Goal: Task Accomplishment & Management: Use online tool/utility

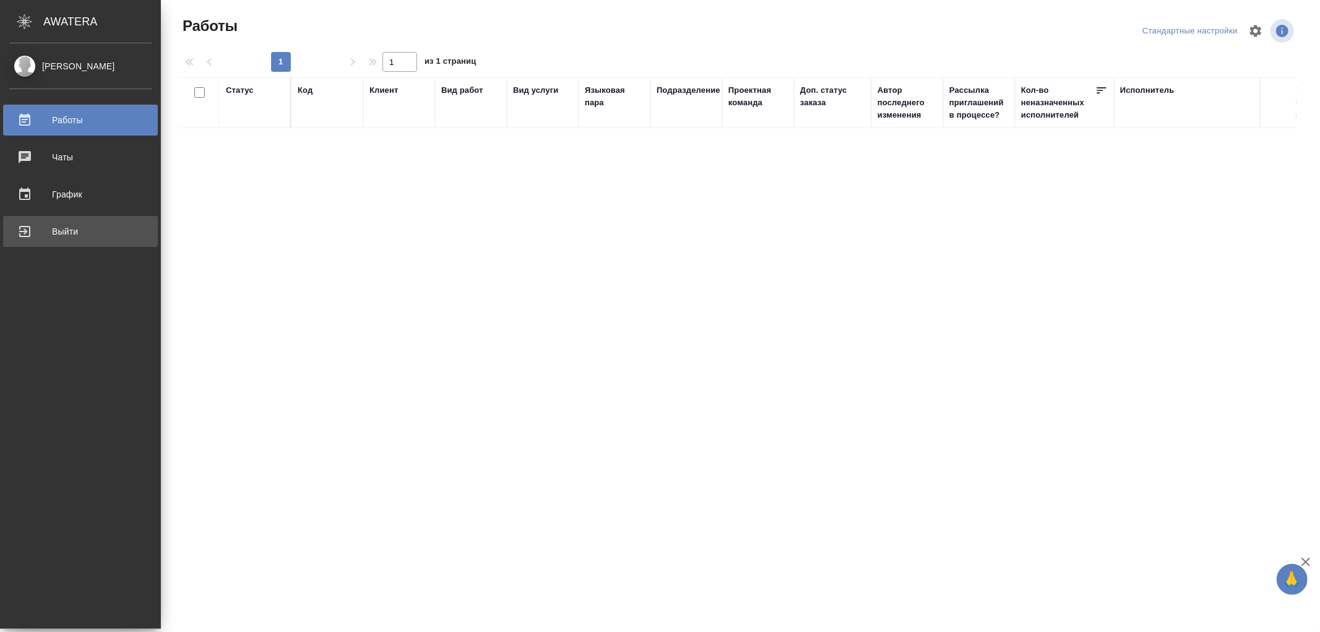
click at [28, 223] on div "Выйти" at bounding box center [80, 231] width 142 height 19
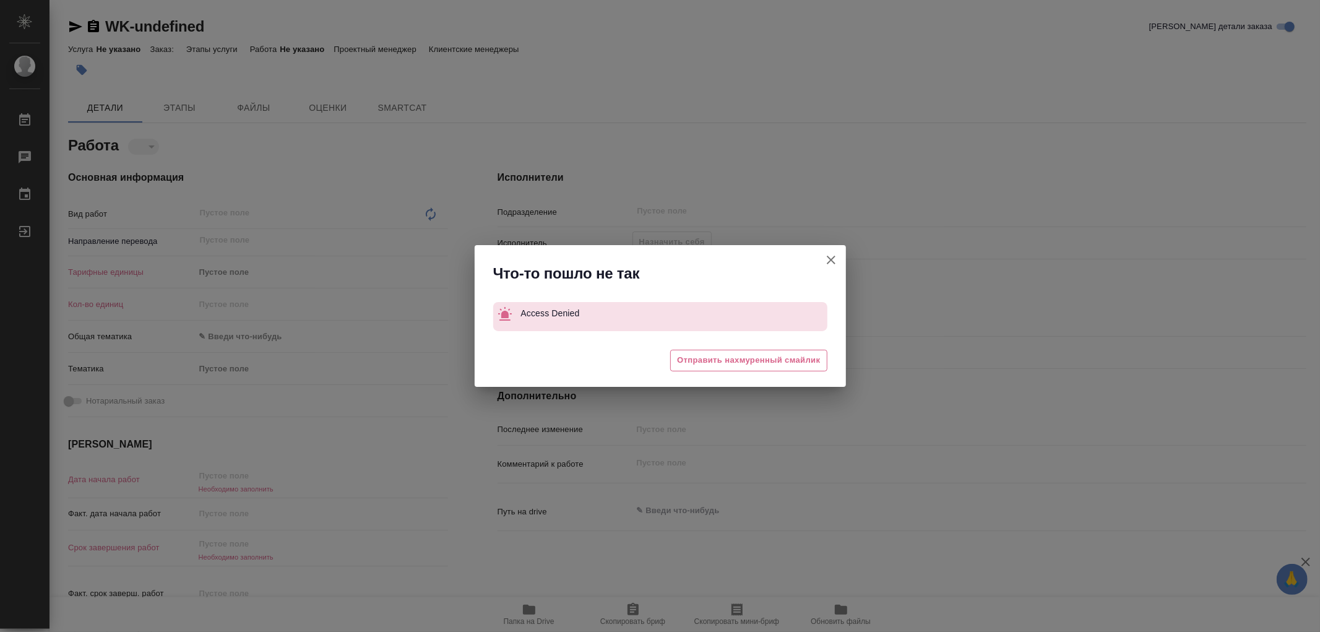
type textarea "x"
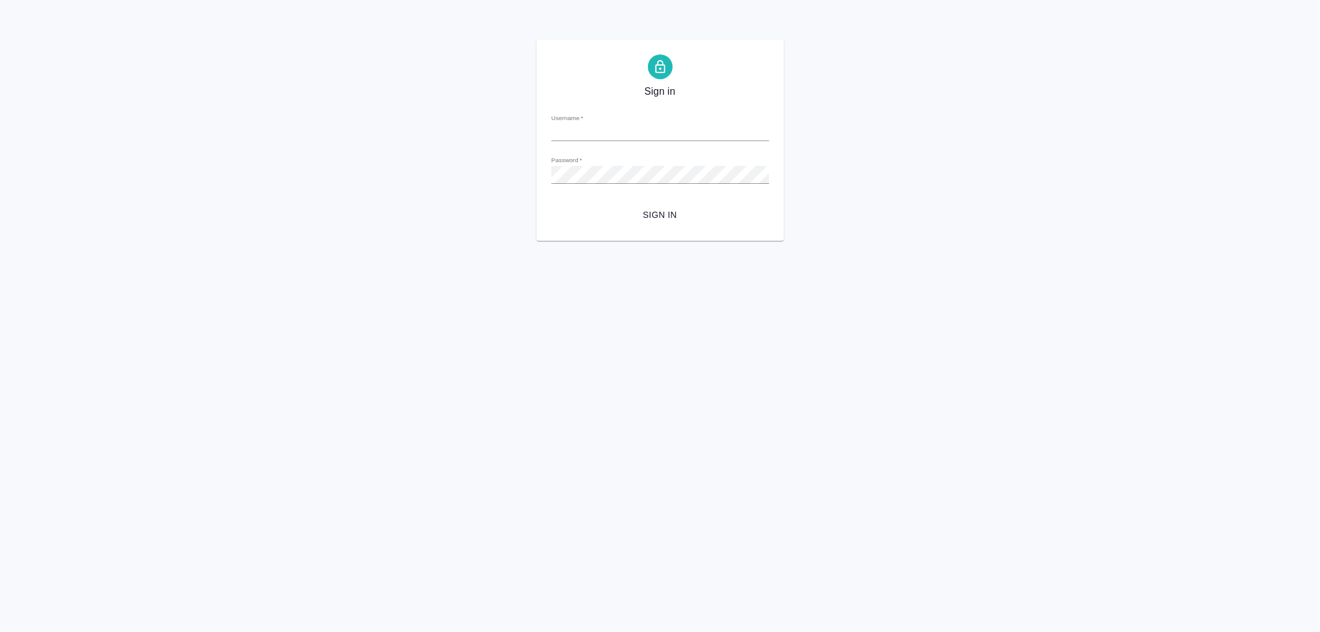
type input "v.aleksandrova@awatera.com"
click at [656, 217] on span "Sign in" at bounding box center [660, 214] width 198 height 15
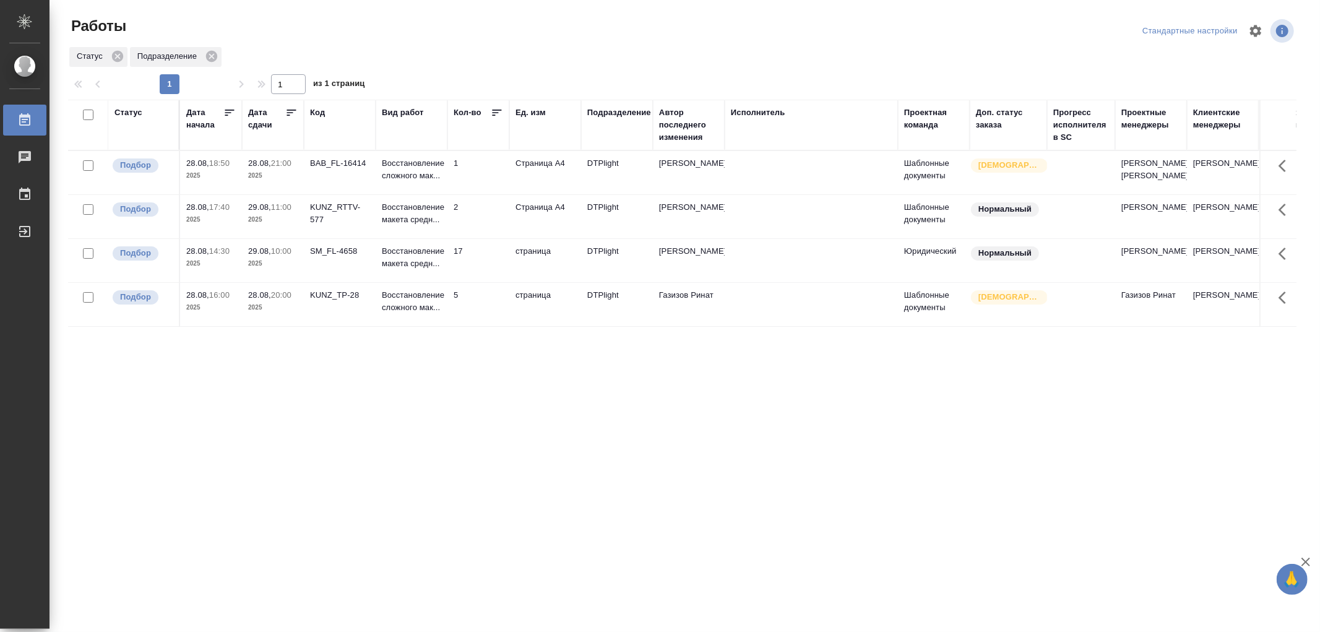
click at [480, 265] on td "17" at bounding box center [479, 260] width 62 height 43
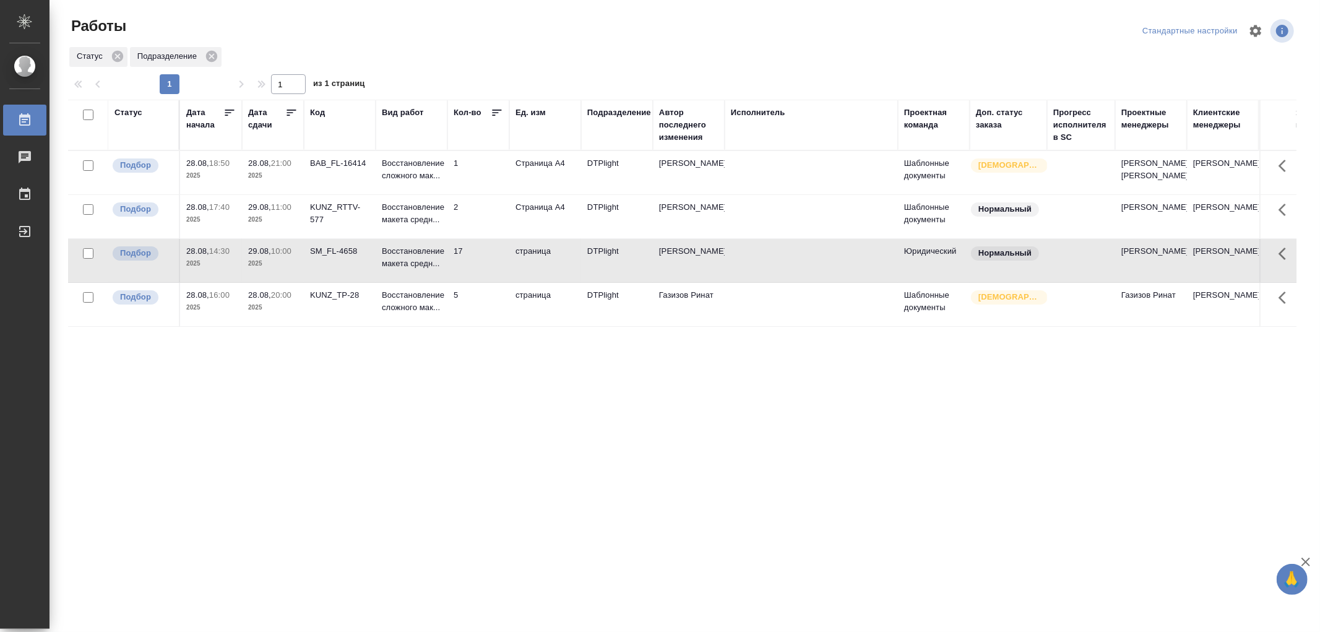
click at [480, 265] on td "17" at bounding box center [479, 260] width 62 height 43
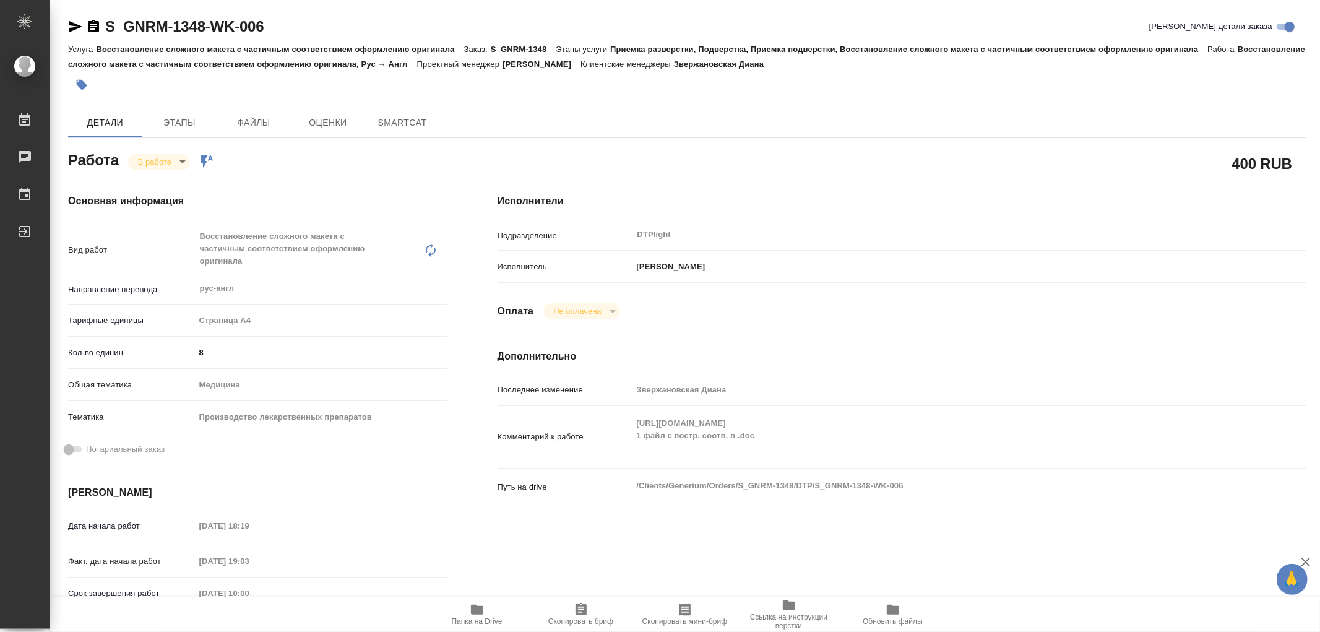
type textarea "x"
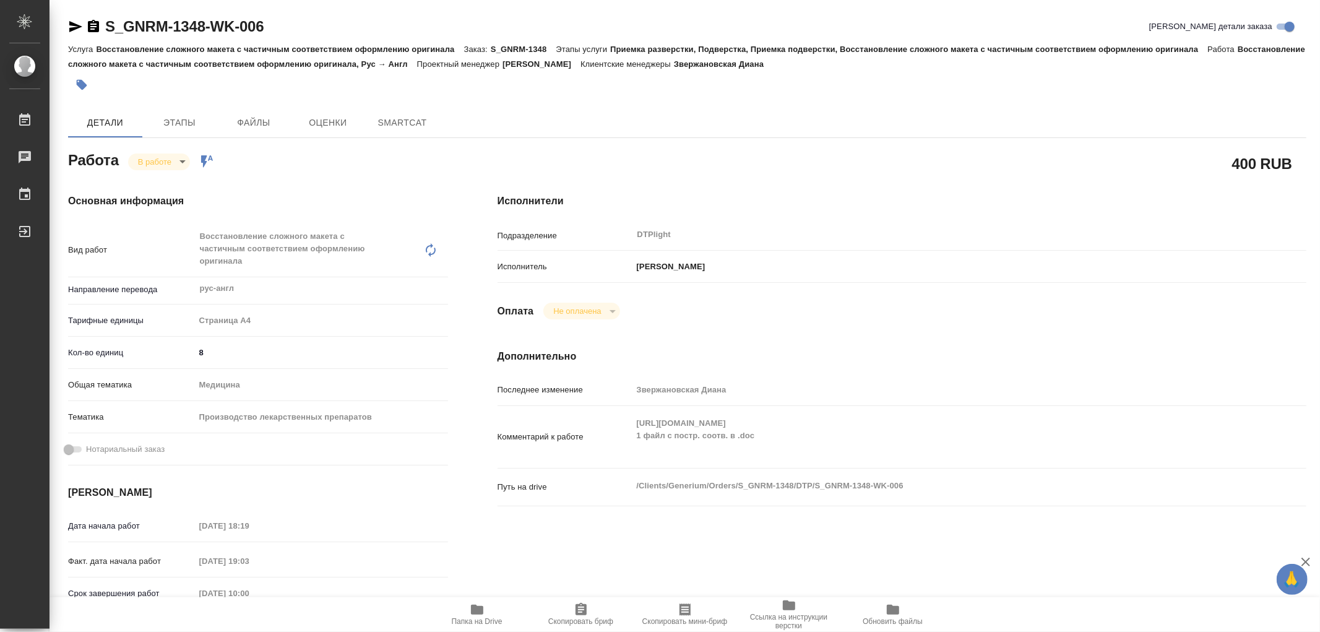
type textarea "x"
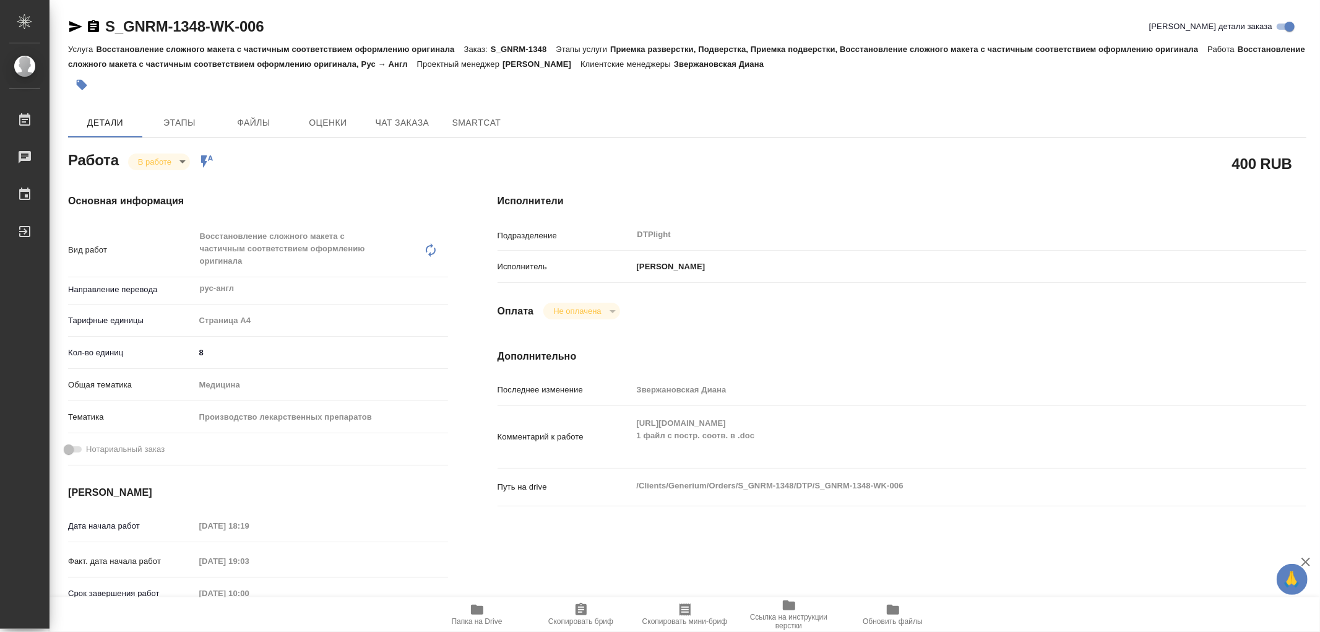
type textarea "x"
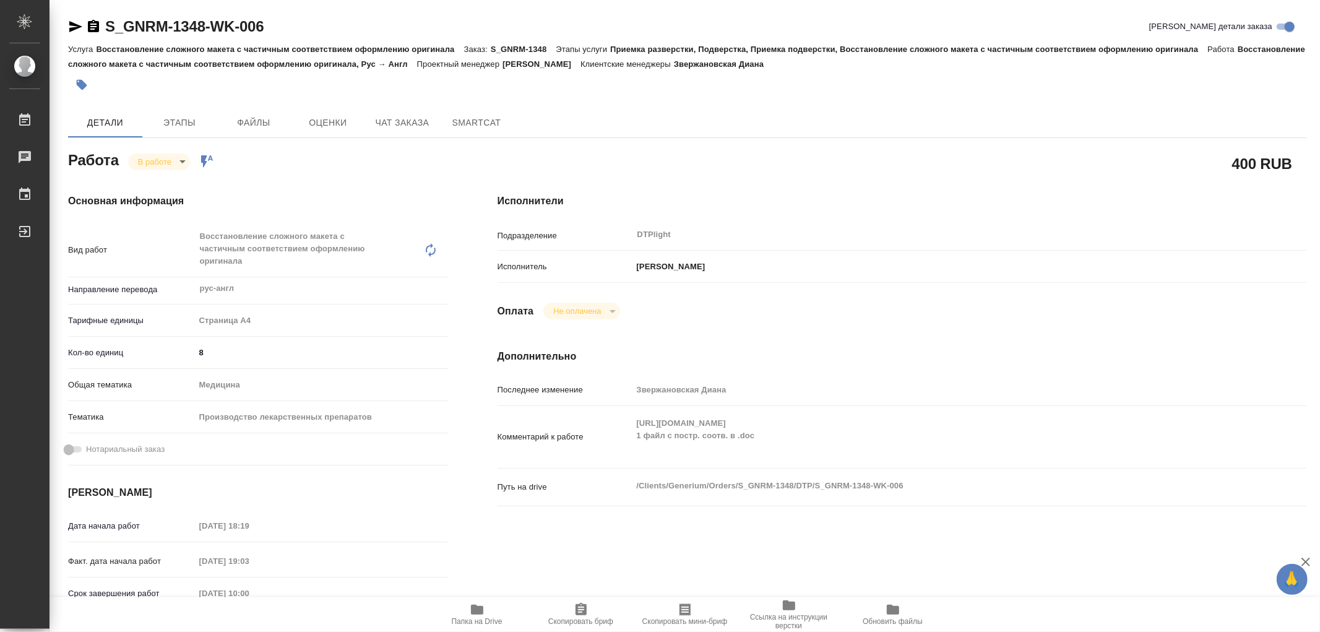
type textarea "x"
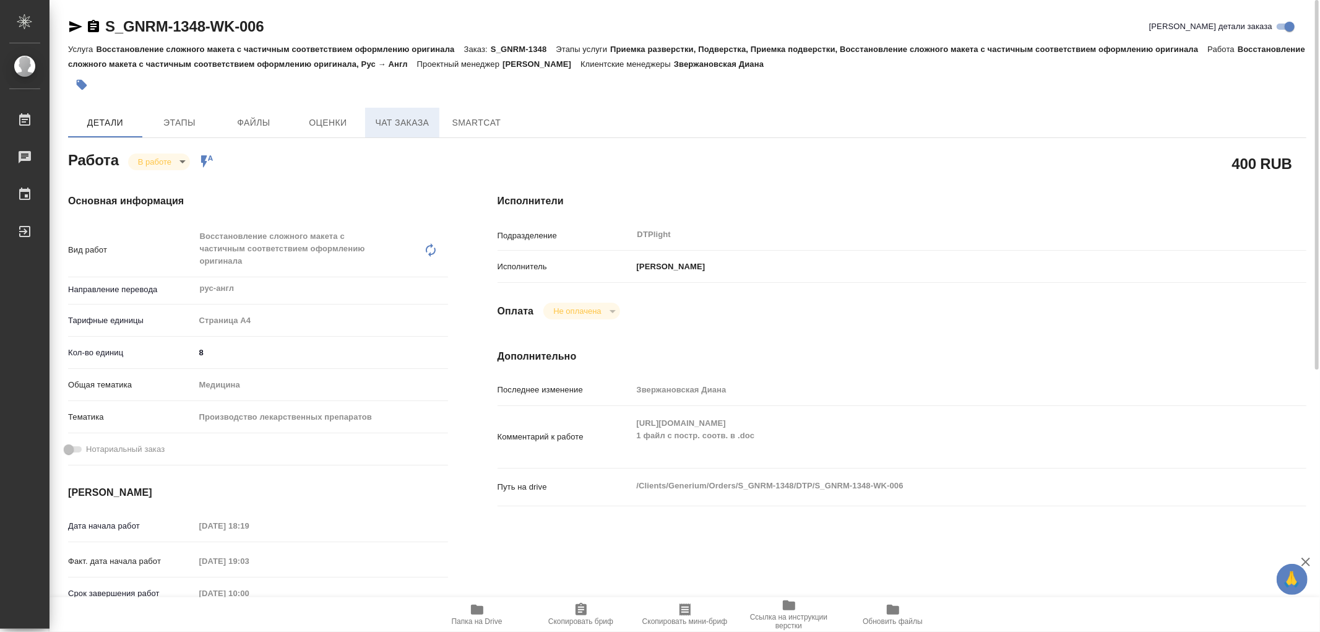
click at [403, 123] on span "Чат заказа" at bounding box center [402, 122] width 59 height 15
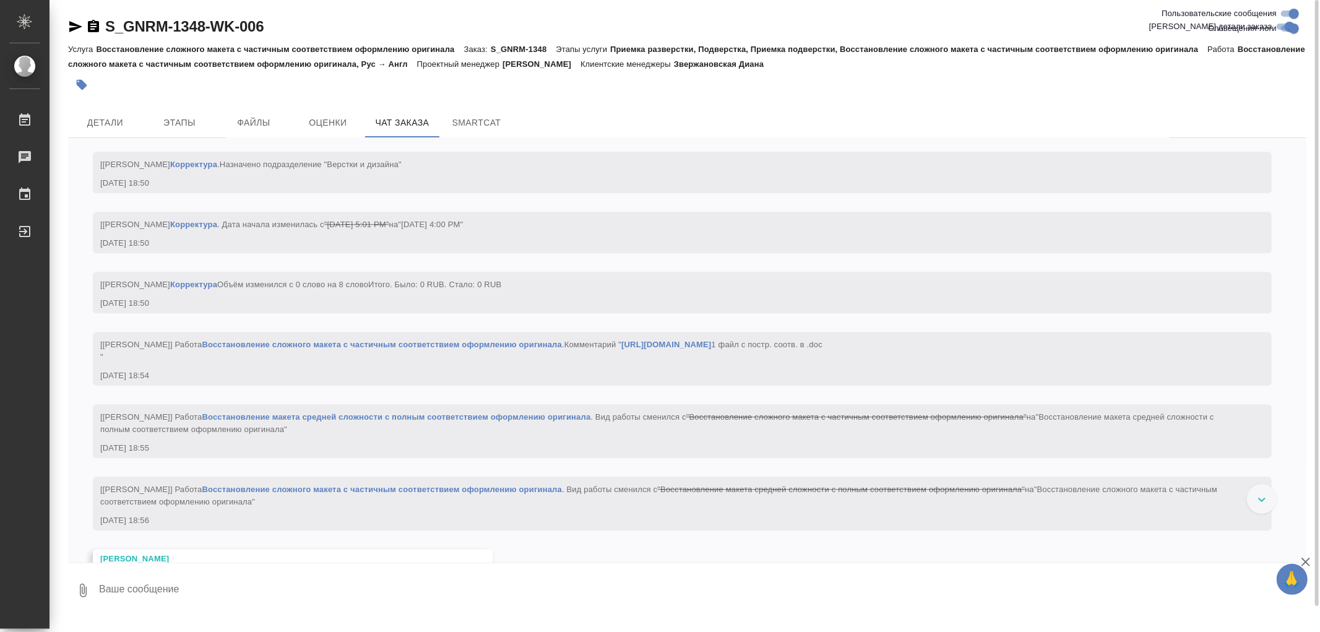
scroll to position [2666, 0]
click at [684, 350] on link "[URL][DOMAIN_NAME]" at bounding box center [667, 344] width 90 height 9
click at [99, 123] on span "Детали" at bounding box center [105, 122] width 59 height 15
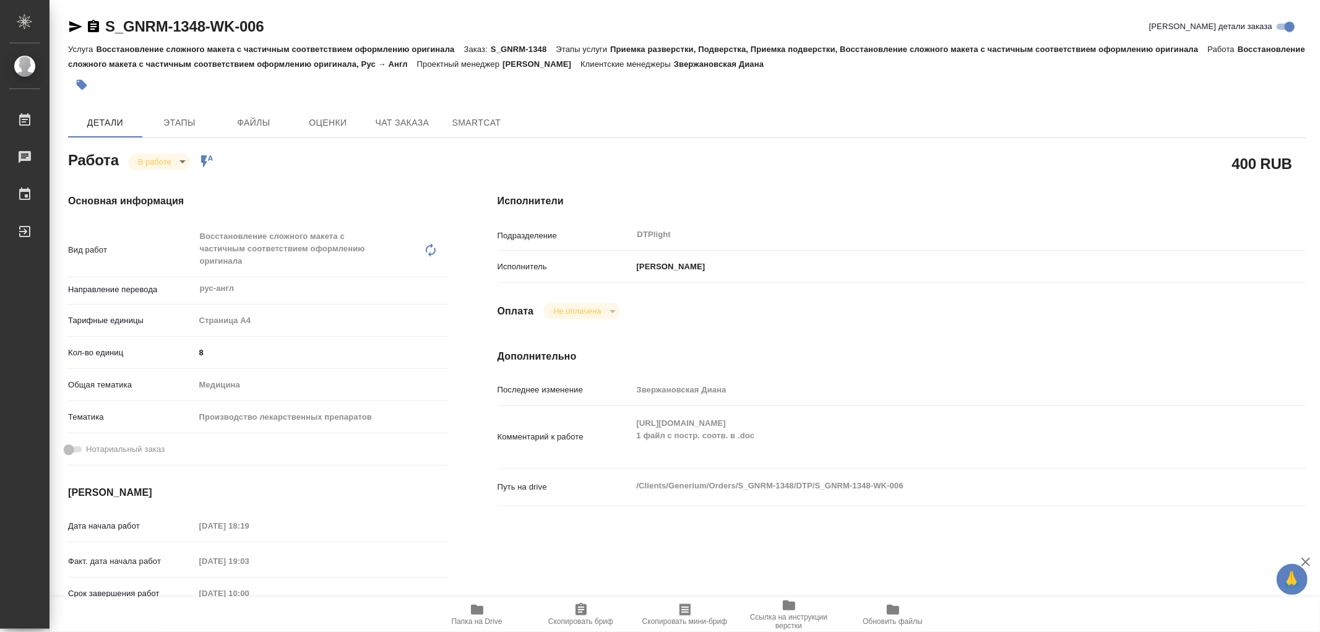
type textarea "x"
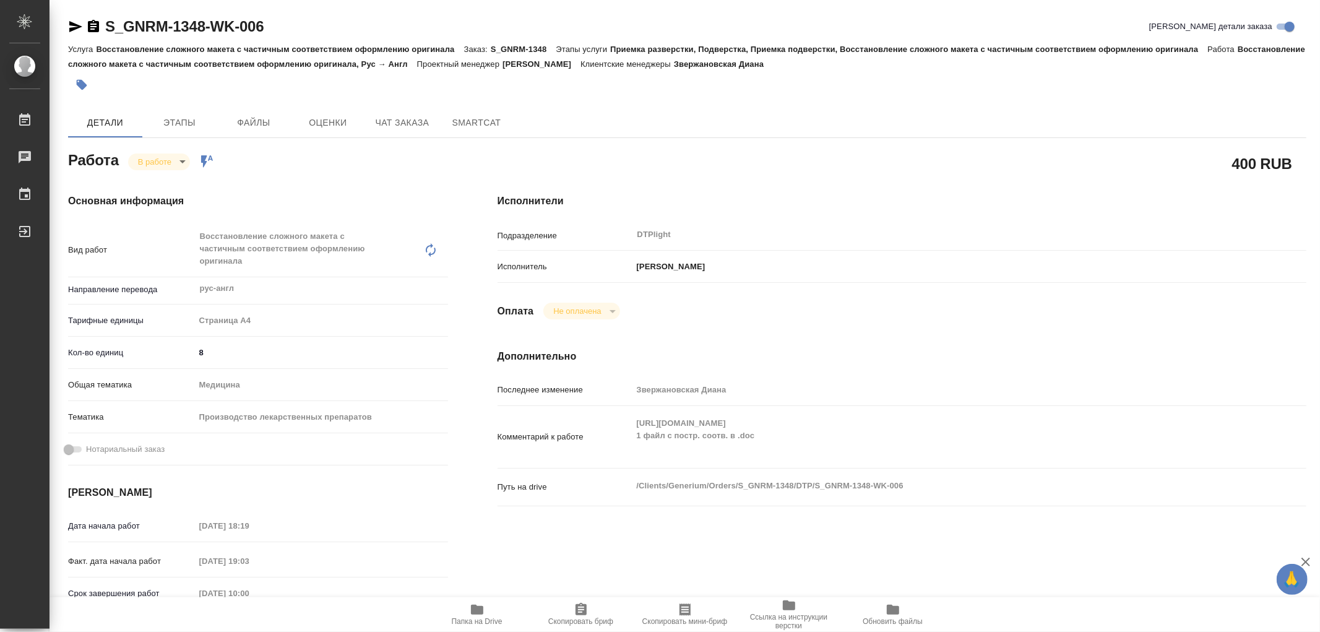
type textarea "x"
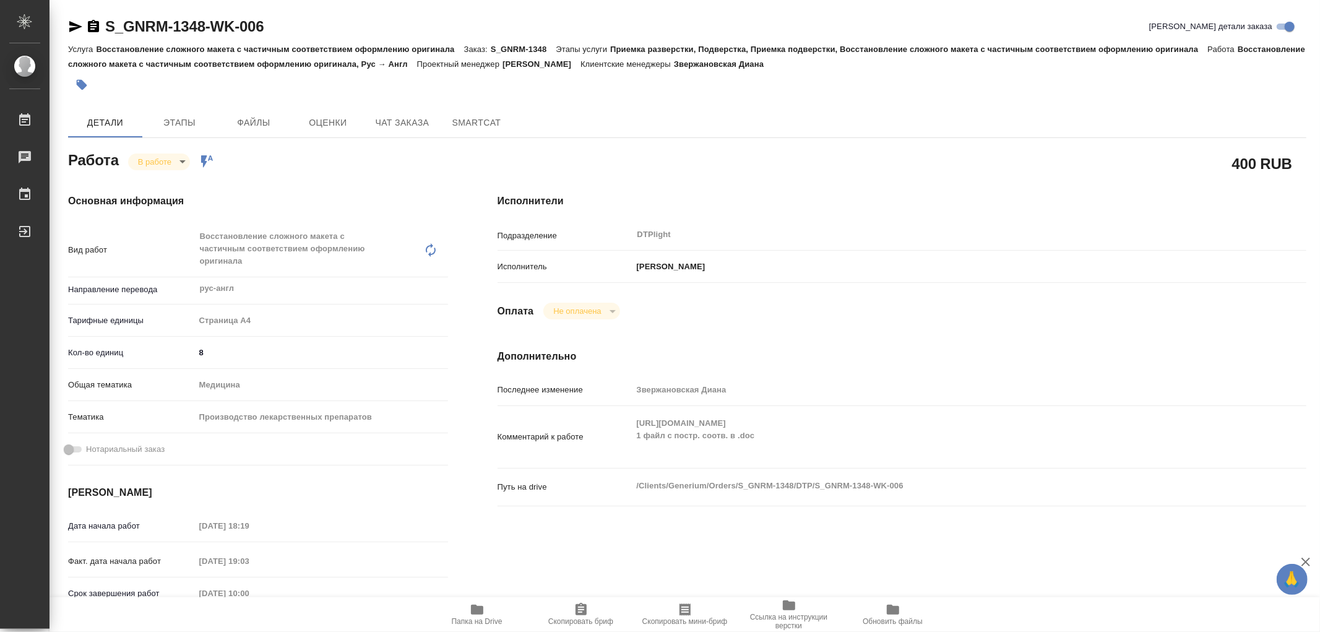
type textarea "x"
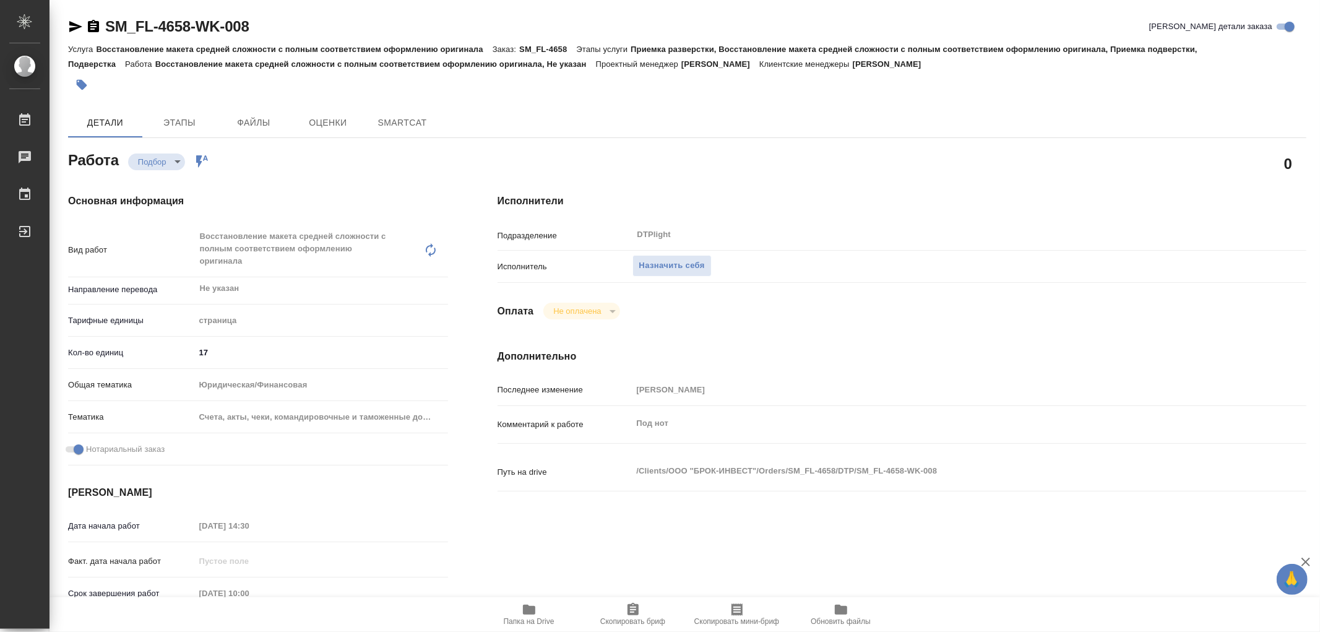
type textarea "x"
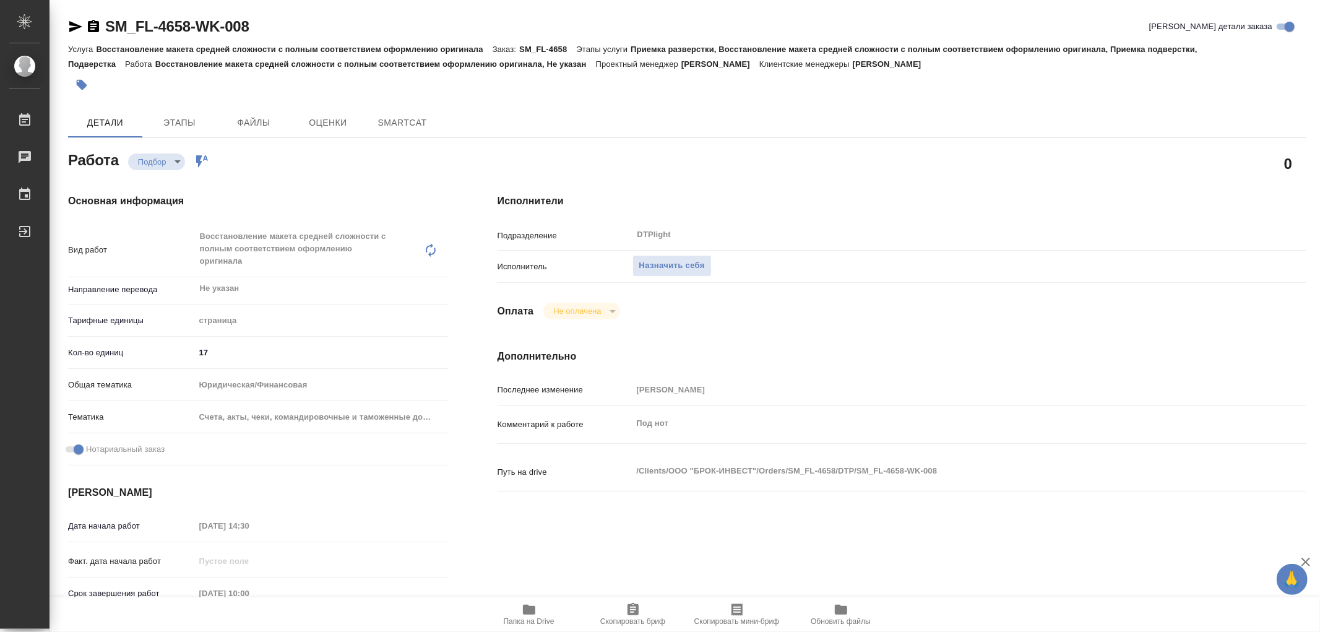
type textarea "x"
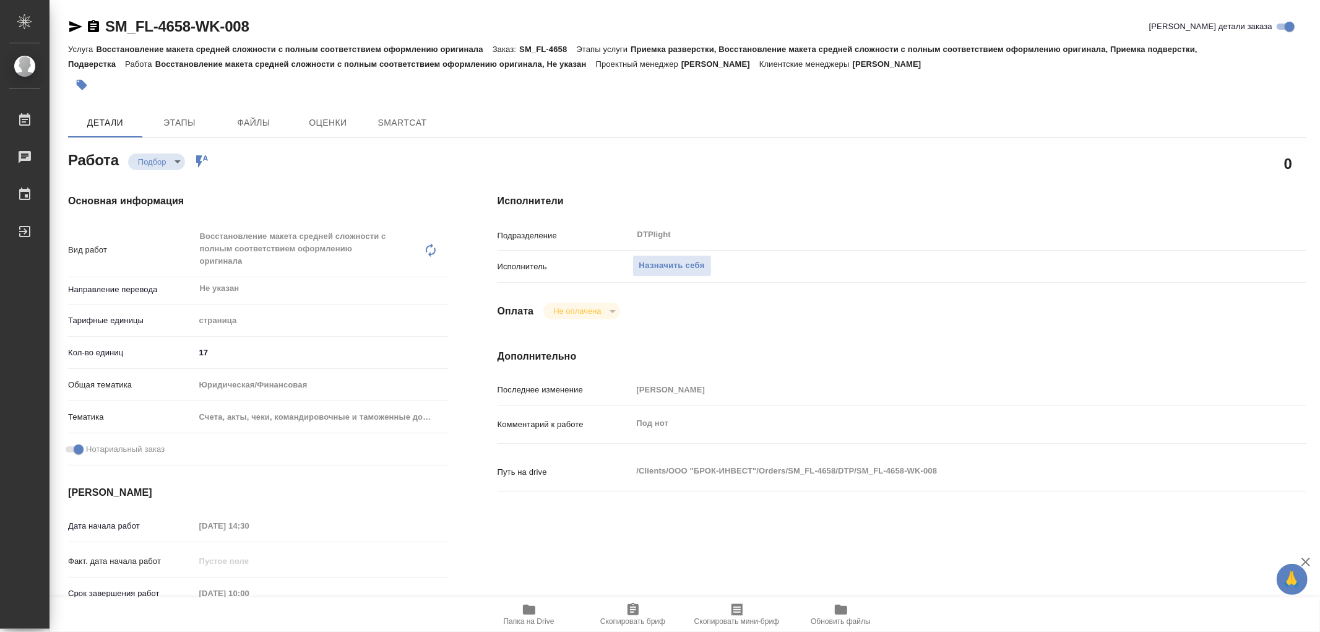
type textarea "x"
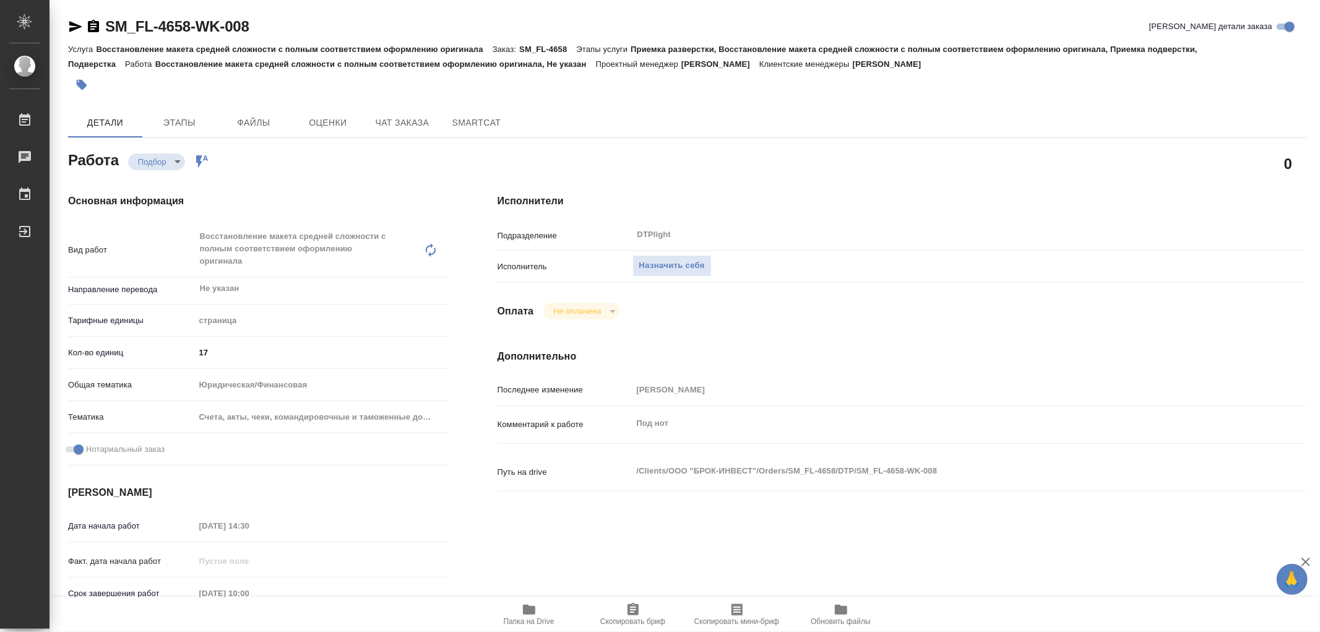
click at [532, 614] on icon "button" at bounding box center [529, 610] width 12 height 10
type textarea "x"
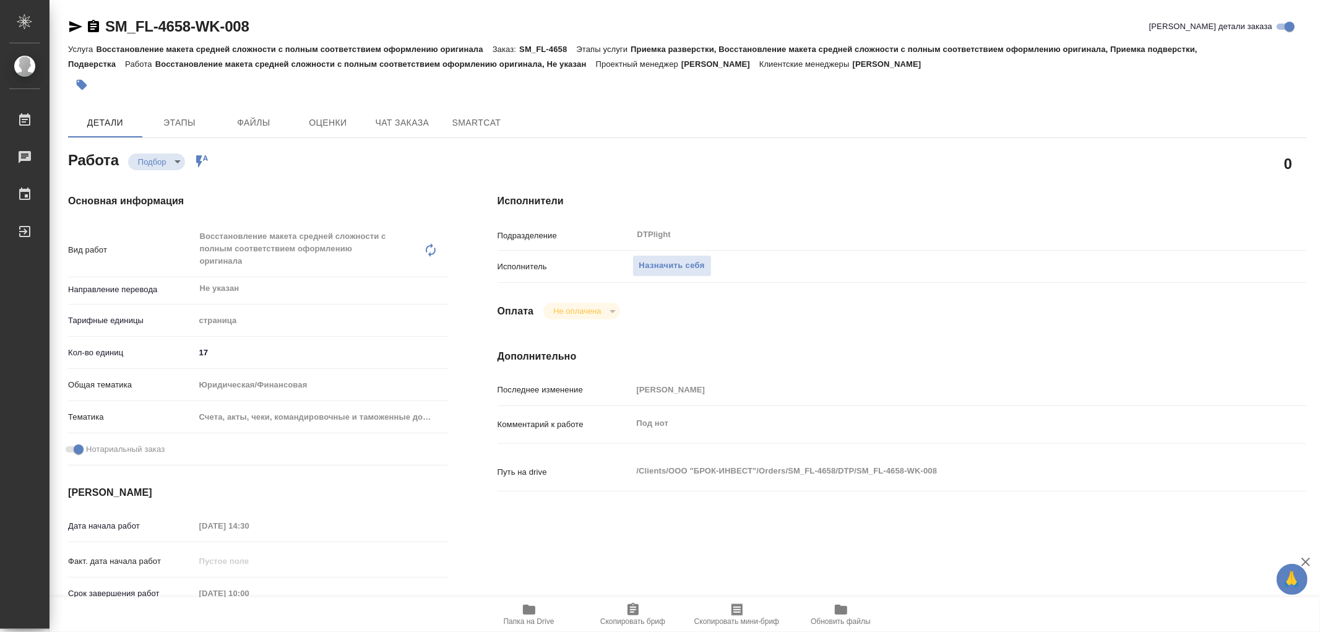
type textarea "x"
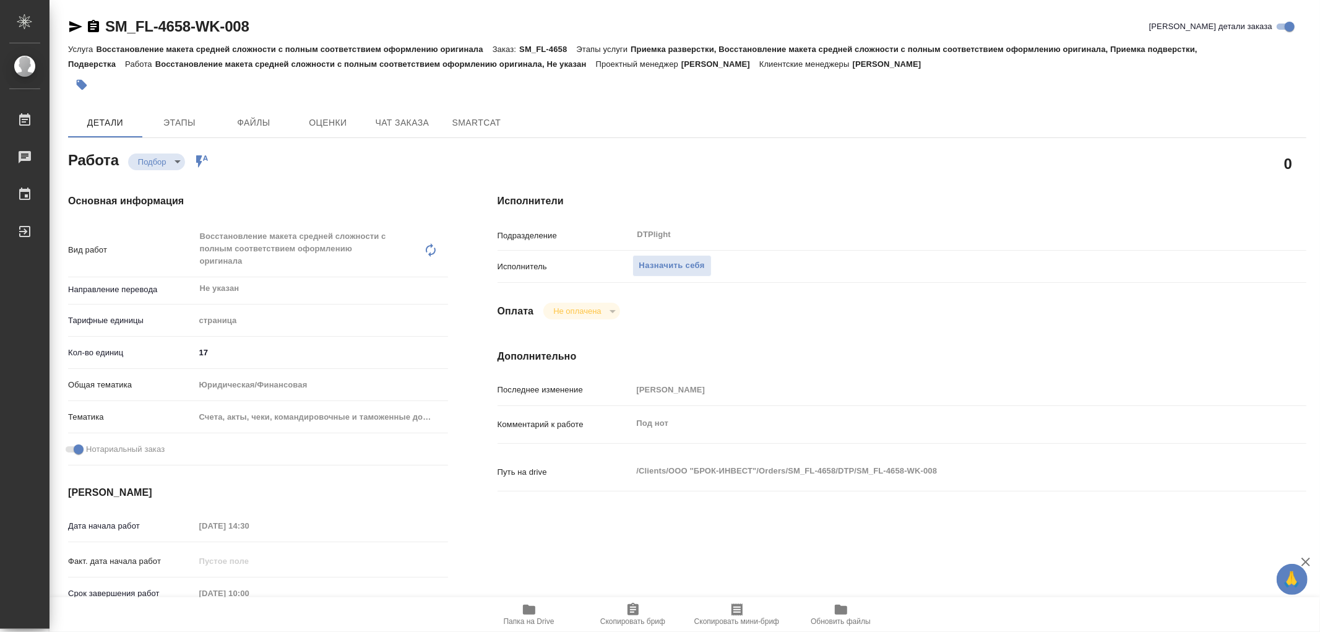
type textarea "x"
